Goal: Information Seeking & Learning: Learn about a topic

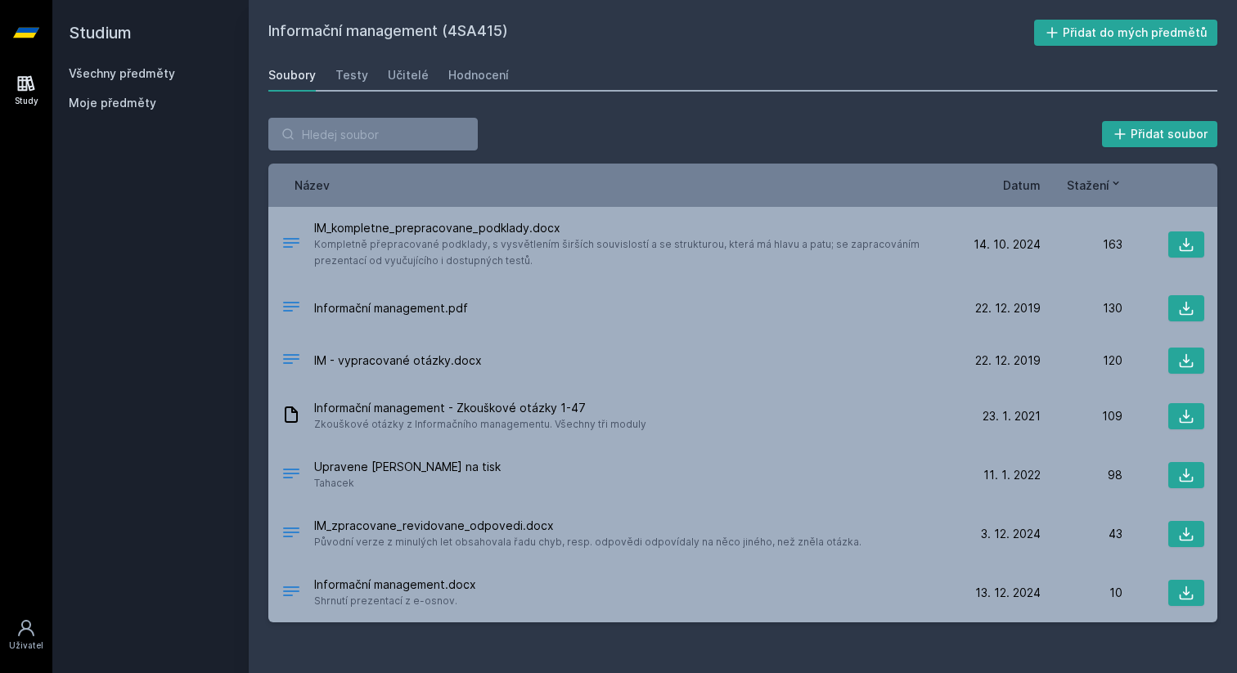
click at [28, 79] on icon at bounding box center [26, 84] width 17 height 16
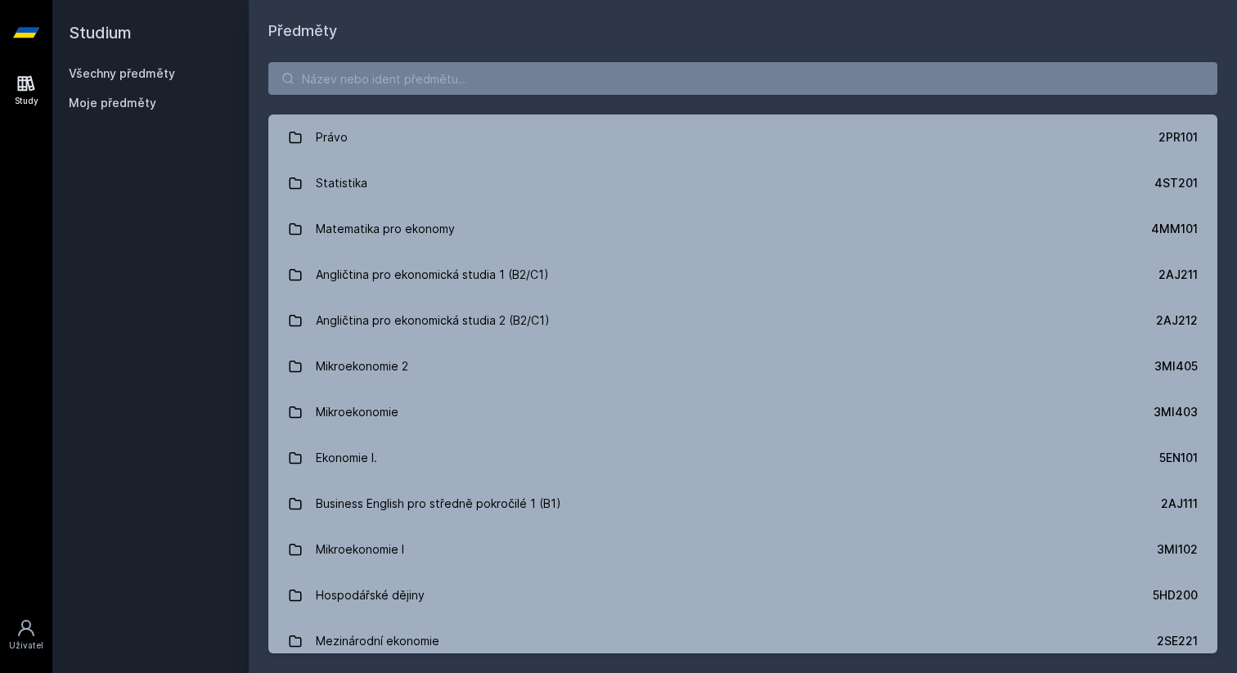
click at [393, 59] on div "Právo 2PR101 Statistika 4ST201 Matematika pro ekonomy 4MM101 Angličtina pro eko…" at bounding box center [743, 358] width 988 height 631
click at [393, 74] on input "search" at bounding box center [742, 78] width 949 height 33
type input "4"
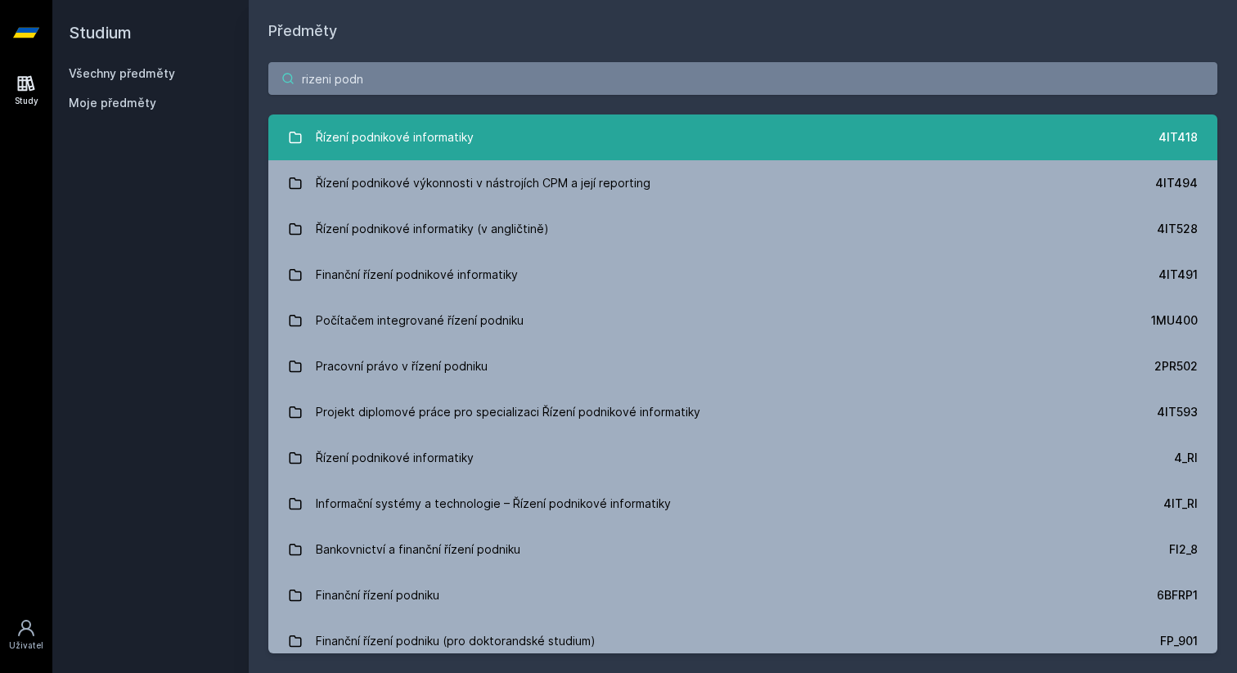
type input "rizeni podn"
click at [490, 146] on link "Řízení podnikové informatiky 4IT418" at bounding box center [742, 138] width 949 height 46
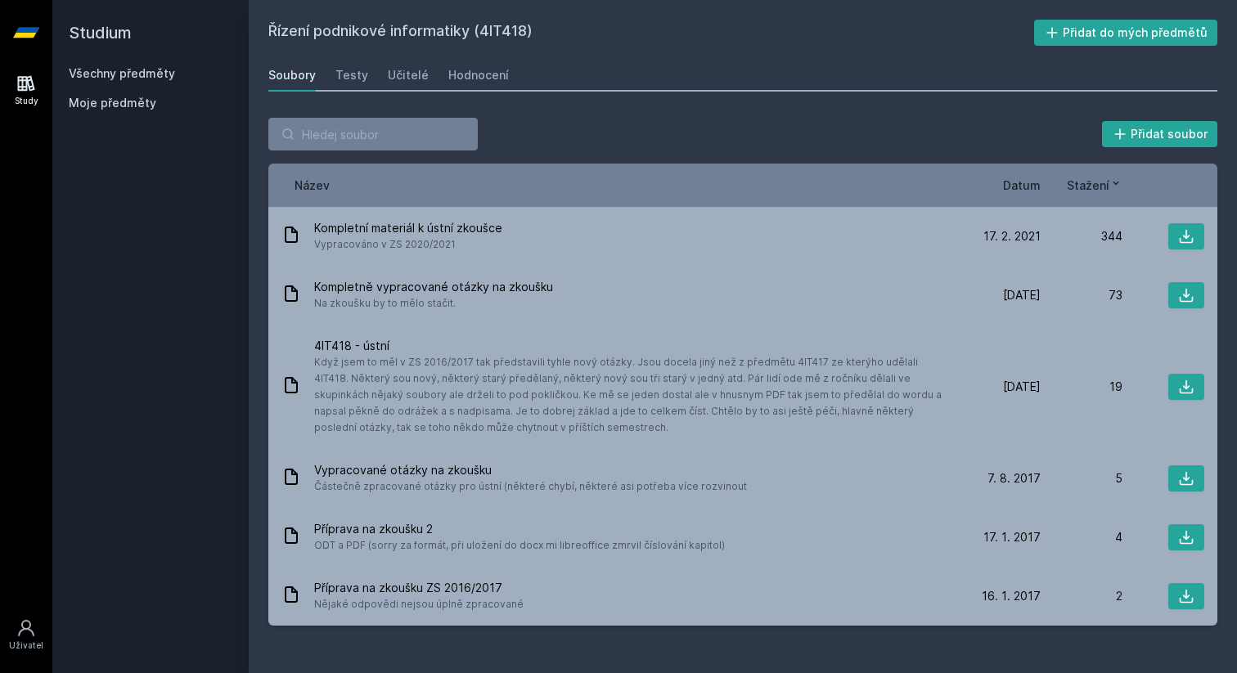
click at [505, 83] on div "Soubory Testy Učitelé Hodnocení" at bounding box center [742, 75] width 949 height 33
click at [470, 79] on div "Hodnocení" at bounding box center [478, 75] width 61 height 16
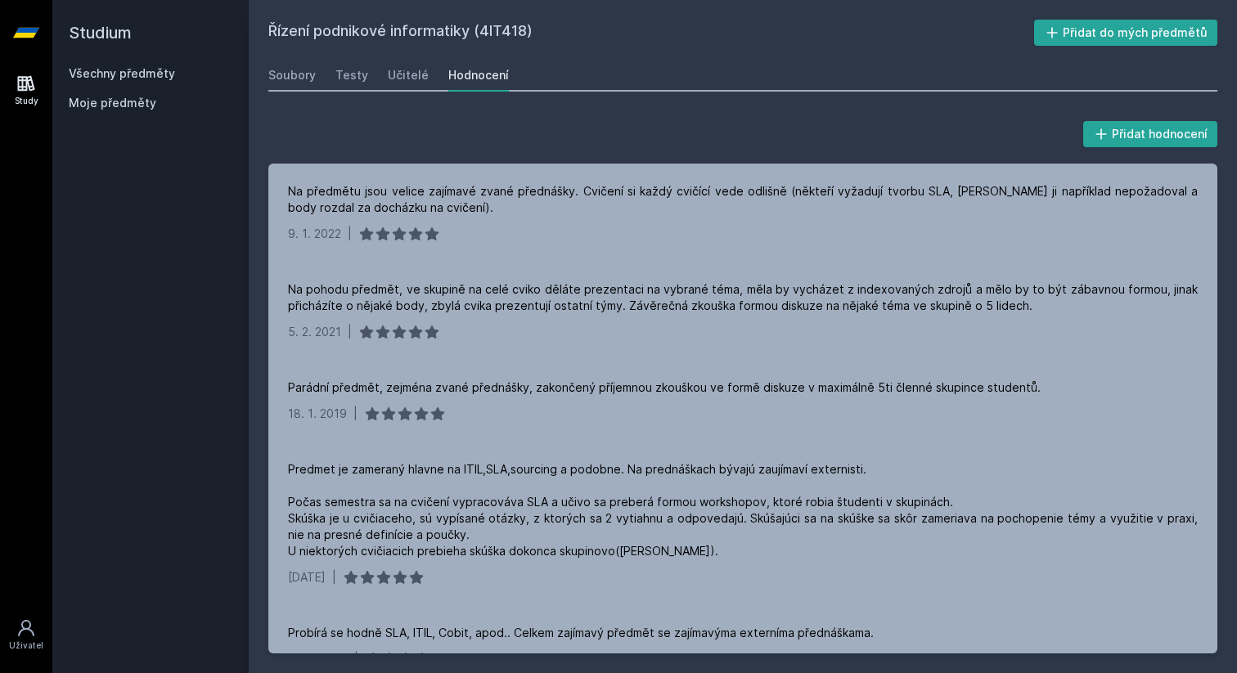
click at [362, 102] on div "Přidat hodnocení Na předmětu jsou velice zajímavé zvané přednášky. Cvičení si k…" at bounding box center [743, 385] width 988 height 575
click at [362, 88] on link "Testy" at bounding box center [351, 75] width 33 height 33
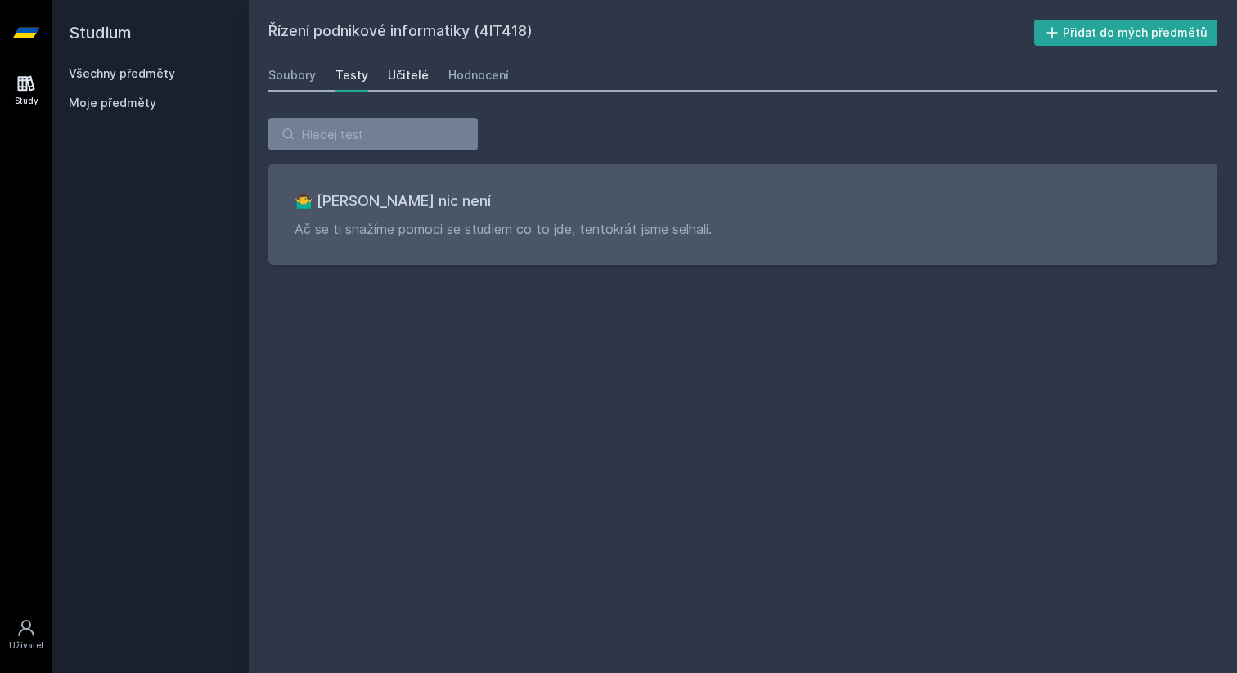
click at [404, 71] on div "Učitelé" at bounding box center [408, 75] width 41 height 16
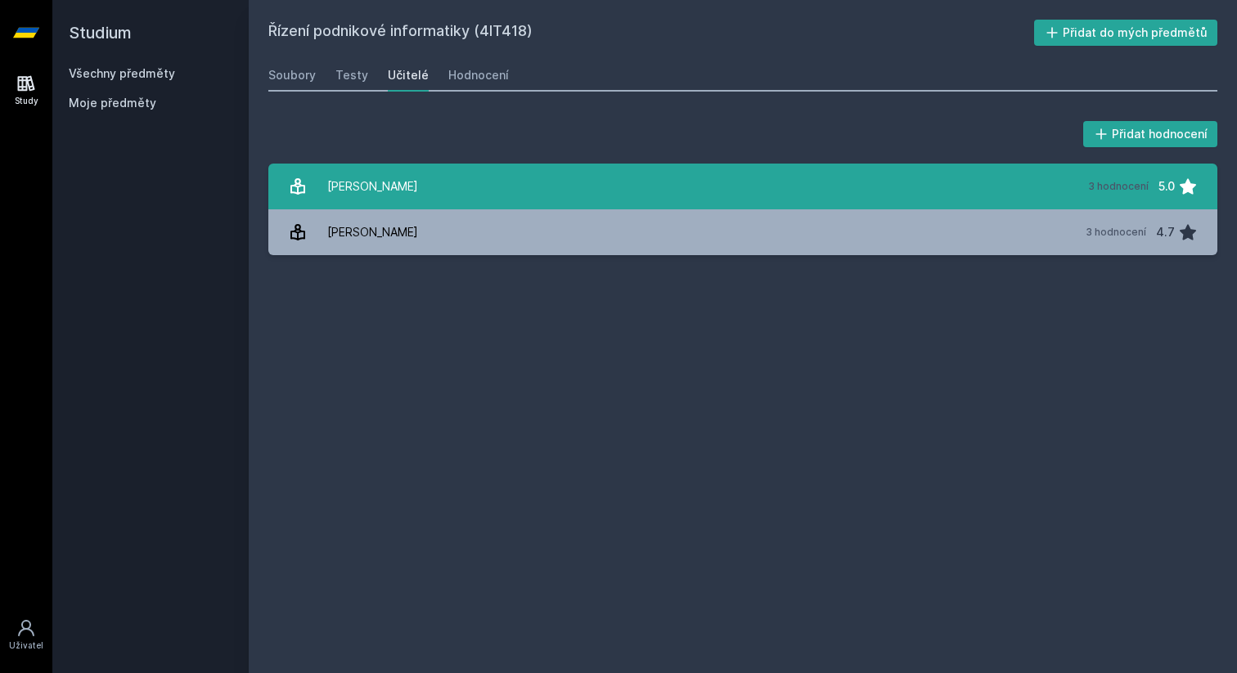
click at [492, 169] on link "[PERSON_NAME] 3 hodnocení 5.0" at bounding box center [742, 187] width 949 height 46
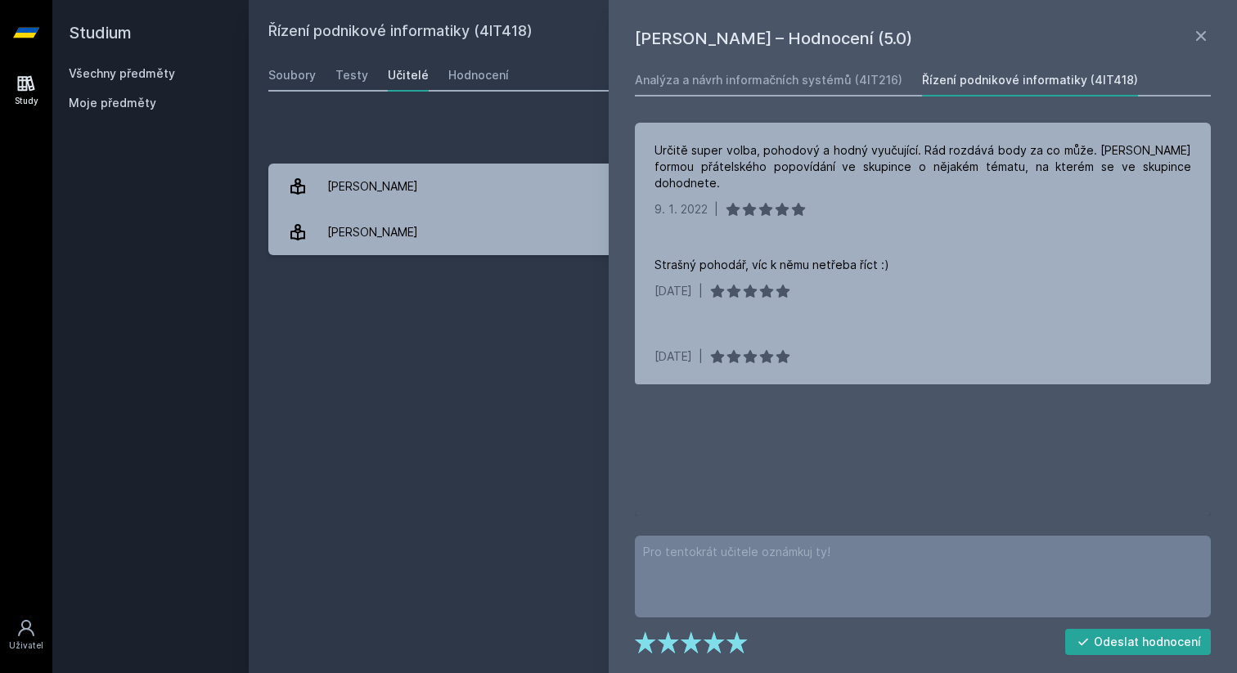
click at [374, 134] on div "Přidat hodnocení" at bounding box center [742, 134] width 949 height 33
click at [311, 71] on div "Soubory" at bounding box center [291, 75] width 47 height 16
